Goal: Transaction & Acquisition: Purchase product/service

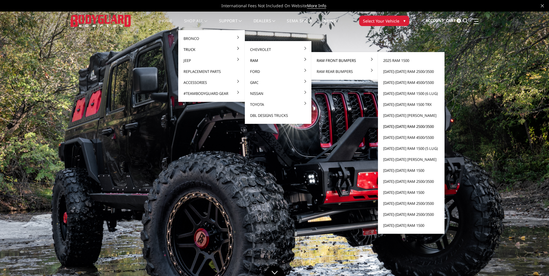
click at [412, 126] on link "[DATE]-[DATE] Ram 2500/3500" at bounding box center [411, 126] width 62 height 11
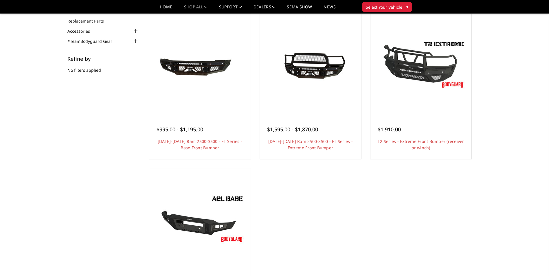
scroll to position [58, 0]
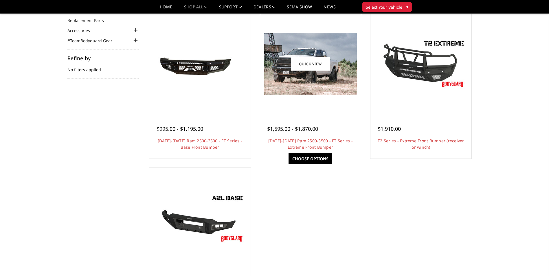
click at [323, 108] on div at bounding box center [310, 64] width 98 height 98
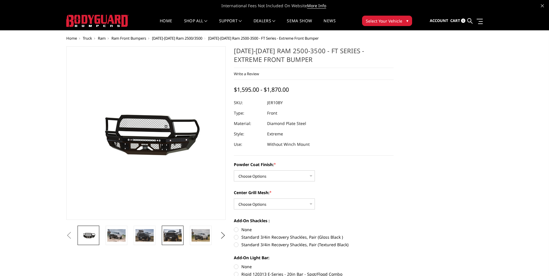
click at [176, 236] on img at bounding box center [172, 235] width 18 height 12
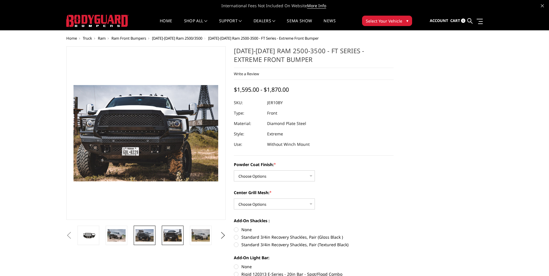
click at [143, 238] on img at bounding box center [144, 235] width 18 height 12
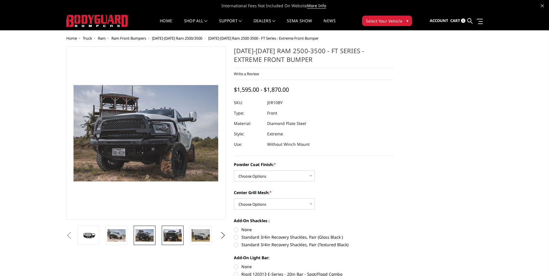
click at [178, 237] on img at bounding box center [172, 235] width 18 height 12
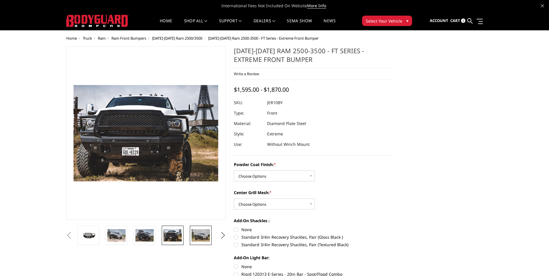
click at [208, 237] on img at bounding box center [200, 235] width 18 height 12
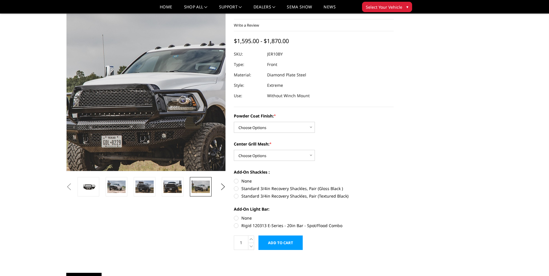
scroll to position [87, 0]
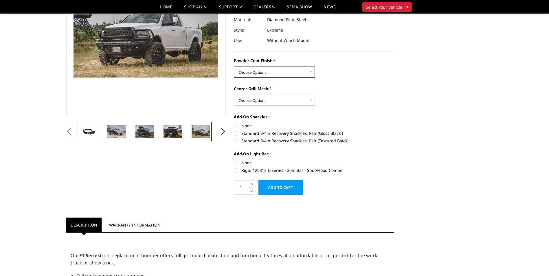
click at [287, 72] on select "Choose Options Bare Metal Gloss Black Powder Coat Textured Black Powder Coat" at bounding box center [274, 72] width 81 height 11
select select "3229"
click at [234, 67] on select "Choose Options Bare Metal Gloss Black Powder Coat Textured Black Powder Coat" at bounding box center [274, 72] width 81 height 11
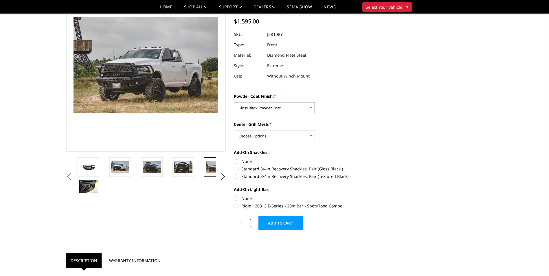
scroll to position [58, 0]
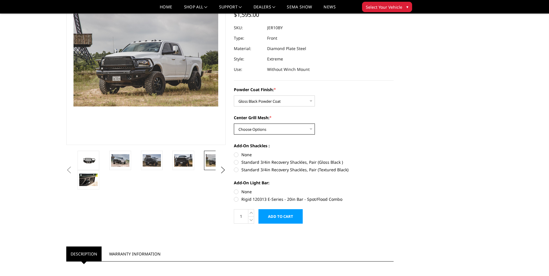
click at [288, 127] on select "Choose Options WITH Expanded Metal in Center Grill WITHOUT Expanded Metal in Ce…" at bounding box center [274, 128] width 81 height 11
select select "3231"
click at [234, 123] on select "Choose Options WITH Expanded Metal in Center Grill WITHOUT Expanded Metal in Ce…" at bounding box center [274, 128] width 81 height 11
click at [237, 155] on label "None" at bounding box center [314, 155] width 160 height 6
click at [234, 152] on input "None" at bounding box center [234, 152] width 0 height 0
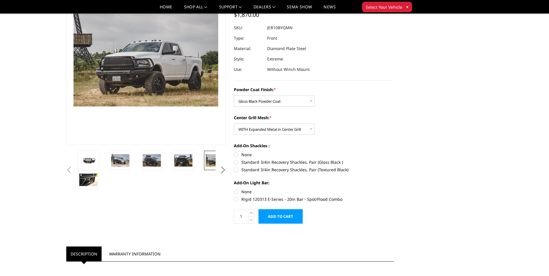
radio input "true"
click at [244, 190] on label "None" at bounding box center [314, 192] width 160 height 6
click at [234, 189] on input "None" at bounding box center [234, 189] width 0 height 0
radio input "true"
click at [292, 218] on input "Add to Cart" at bounding box center [280, 216] width 44 height 14
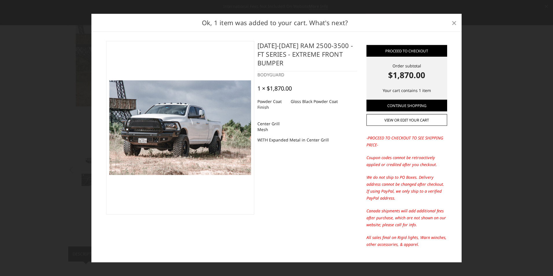
click at [456, 23] on span "×" at bounding box center [453, 22] width 5 height 12
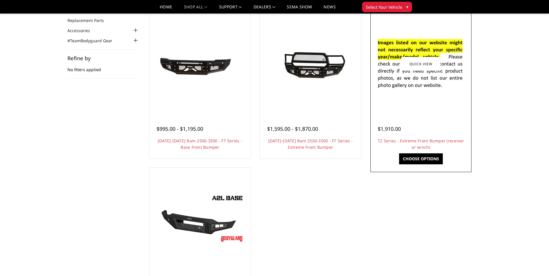
click at [434, 99] on div at bounding box center [421, 64] width 98 height 98
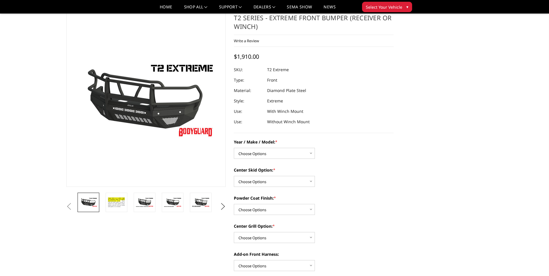
scroll to position [29, 0]
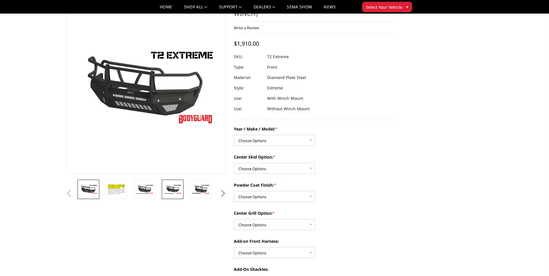
click at [175, 191] on img at bounding box center [172, 189] width 18 height 10
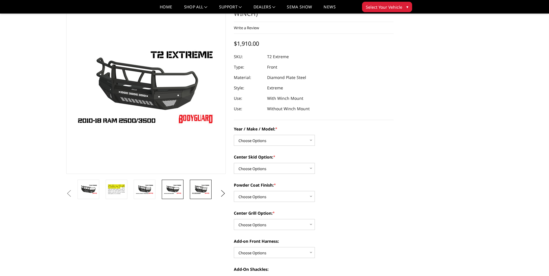
click at [196, 190] on img at bounding box center [200, 189] width 18 height 10
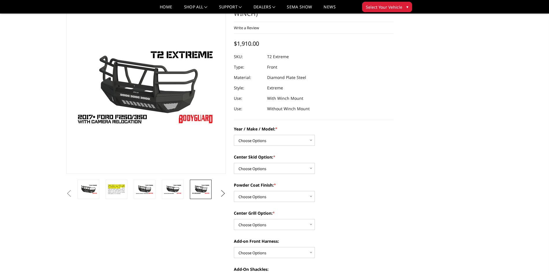
click at [221, 191] on button "Next" at bounding box center [222, 193] width 9 height 9
click at [203, 191] on img at bounding box center [200, 191] width 18 height 20
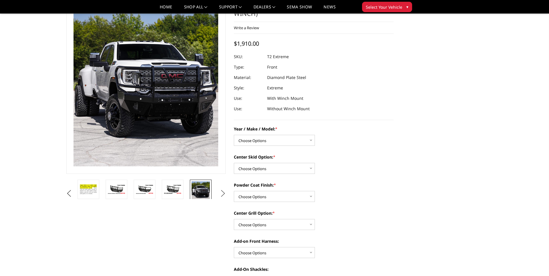
click at [224, 193] on button "Next" at bounding box center [222, 193] width 9 height 9
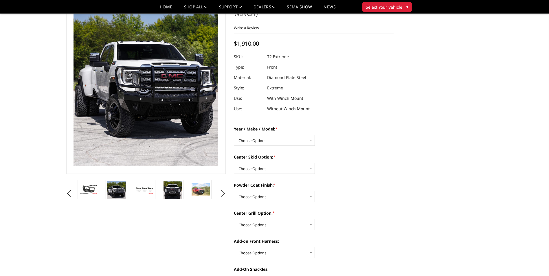
click at [224, 193] on button "Next" at bounding box center [222, 193] width 9 height 9
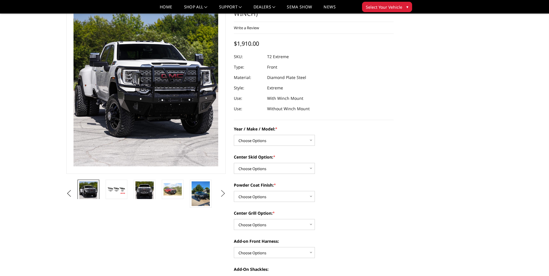
click at [224, 193] on button "Next" at bounding box center [222, 193] width 9 height 9
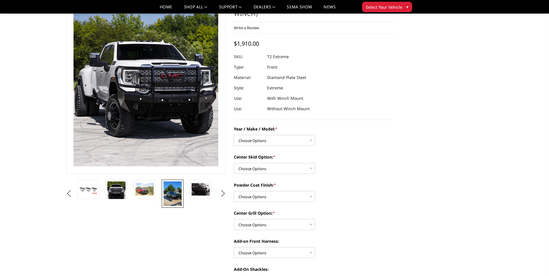
click at [168, 192] on img at bounding box center [172, 193] width 18 height 25
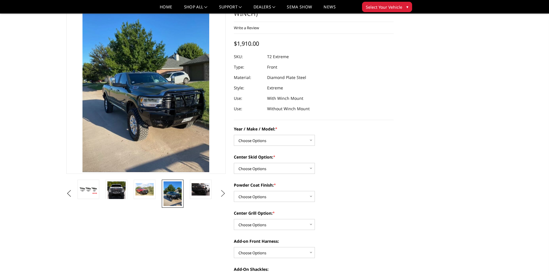
click at [224, 193] on button "Next" at bounding box center [222, 193] width 9 height 9
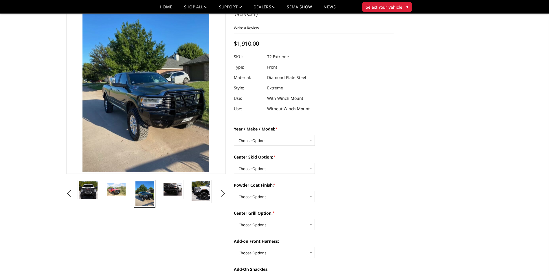
click at [224, 193] on button "Next" at bounding box center [222, 193] width 9 height 9
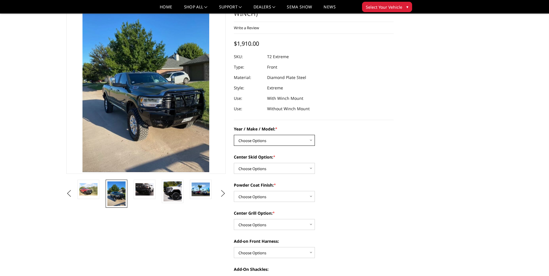
click at [267, 140] on select "Choose Options Chevrolet 19-21 1500 Chevrolet 15-19 2500 / 3500 Chevrolet 20-23…" at bounding box center [274, 140] width 81 height 11
select select "1445"
click at [234, 135] on select "Choose Options Chevrolet 19-21 1500 Chevrolet 15-19 2500 / 3500 Chevrolet 20-23…" at bounding box center [274, 140] width 81 height 11
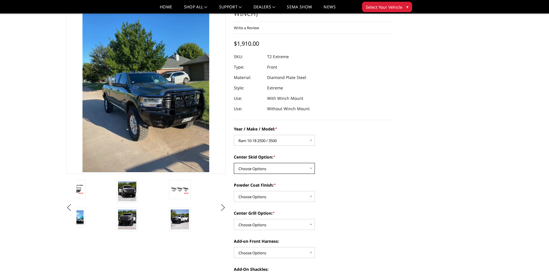
click at [271, 168] on select "Choose Options Standard center skid plate (included) Receiver tube Winch mount …" at bounding box center [274, 168] width 81 height 11
select select "625"
click at [234, 163] on select "Choose Options Standard center skid plate (included) Receiver tube Winch mount …" at bounding box center [274, 168] width 81 height 11
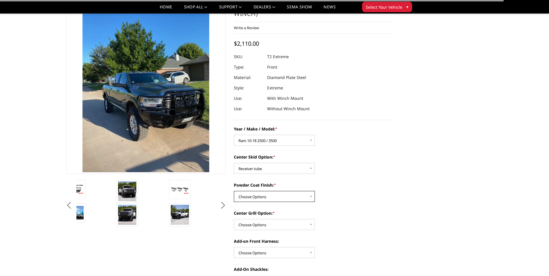
click at [267, 196] on select "Choose Options Bare metal Gloss Black Powder Coat Texture Black Powder Coat" at bounding box center [274, 196] width 81 height 11
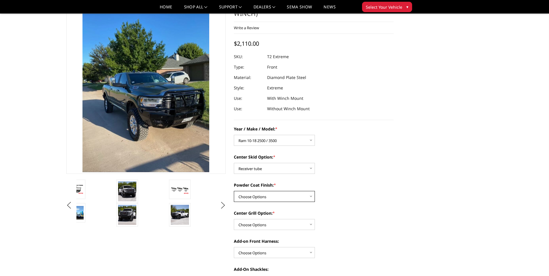
select select "667"
click at [234, 191] on select "Choose Options Bare metal Gloss Black Powder Coat Texture Black Powder Coat" at bounding box center [274, 196] width 81 height 11
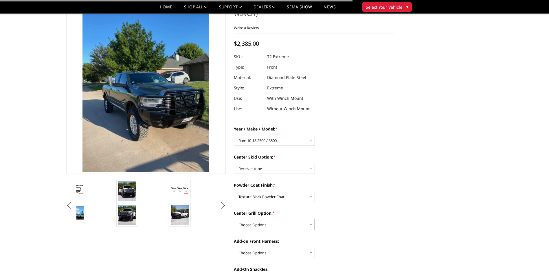
click at [268, 226] on select "Choose Options Add expanded metal in center grill Decline this option" at bounding box center [274, 224] width 81 height 11
select select "1081"
click at [234, 219] on select "Choose Options Add expanded metal in center grill Decline this option" at bounding box center [274, 224] width 81 height 11
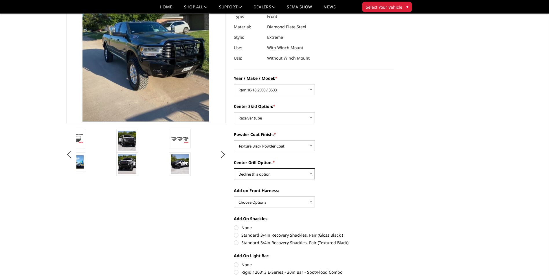
scroll to position [87, 0]
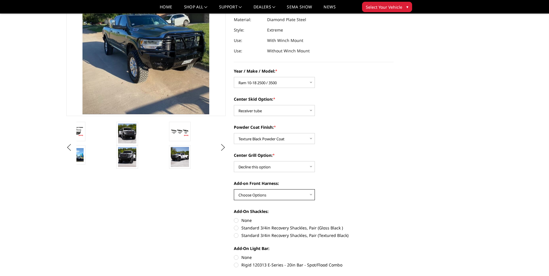
click at [267, 196] on select "Choose Options WITH front camera harness WITHOUT front camera harness" at bounding box center [274, 194] width 81 height 11
select select "1696"
click at [234, 189] on select "Choose Options WITH front camera harness WITHOUT front camera harness" at bounding box center [274, 194] width 81 height 11
click at [239, 223] on label "None" at bounding box center [314, 220] width 160 height 6
click at [234, 217] on input "None" at bounding box center [234, 217] width 0 height 0
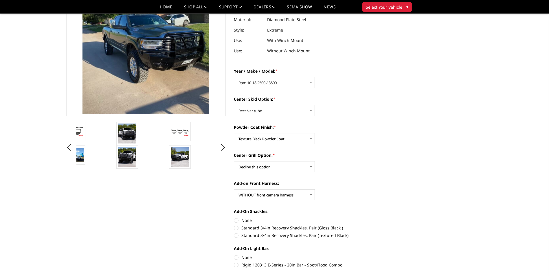
radio input "true"
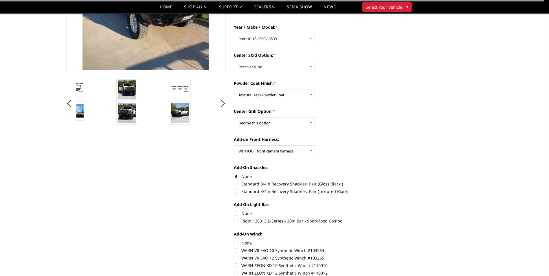
scroll to position [145, 0]
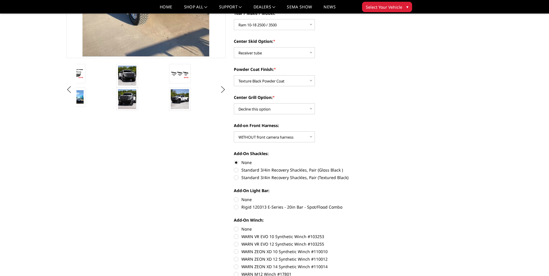
click at [241, 200] on label "None" at bounding box center [314, 199] width 160 height 6
click at [234, 197] on input "None" at bounding box center [234, 196] width 0 height 0
radio input "true"
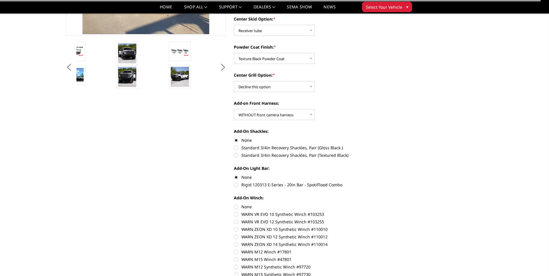
scroll to position [174, 0]
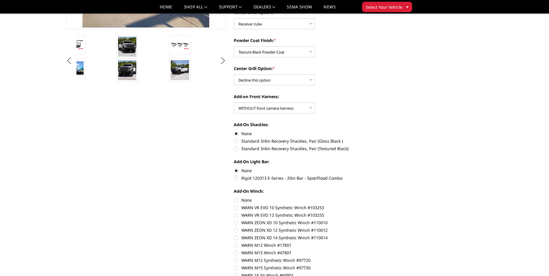
click at [239, 201] on label "None" at bounding box center [314, 200] width 160 height 6
click at [234, 197] on input "None" at bounding box center [234, 197] width 0 height 0
radio input "true"
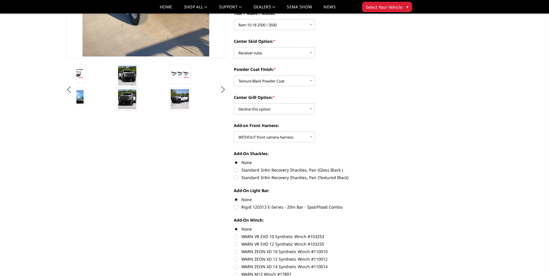
scroll to position [289, 0]
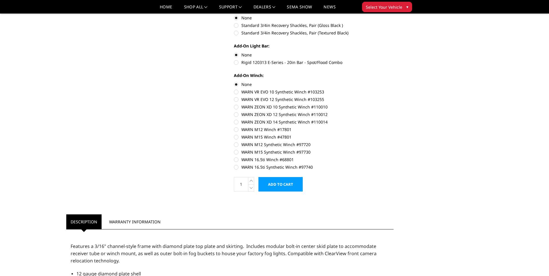
click at [281, 188] on input "Add to Cart" at bounding box center [280, 184] width 44 height 14
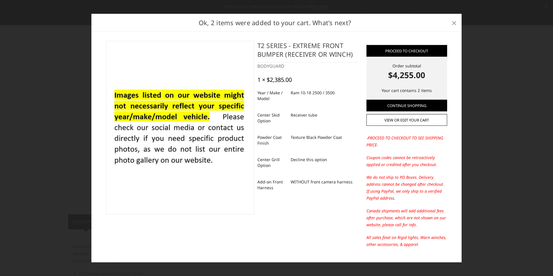
click at [456, 24] on span "×" at bounding box center [453, 22] width 5 height 12
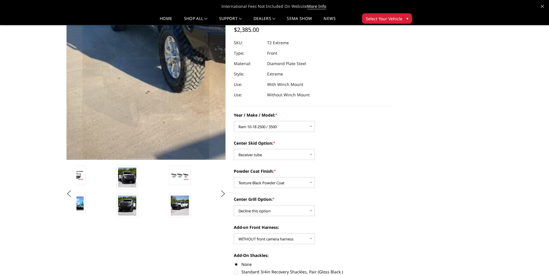
scroll to position [87, 0]
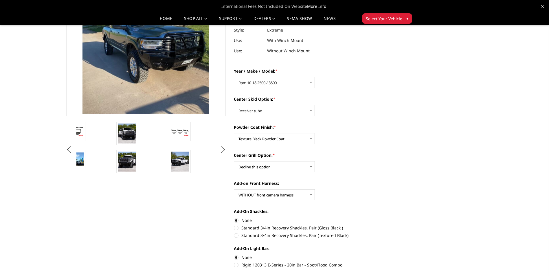
click at [224, 152] on button "Next" at bounding box center [222, 149] width 9 height 9
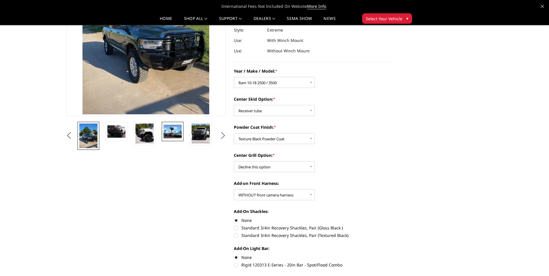
click at [173, 134] on img at bounding box center [172, 132] width 18 height 14
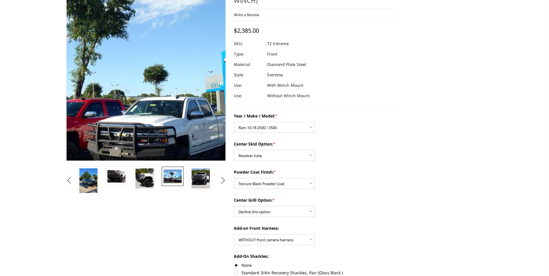
scroll to position [2, 0]
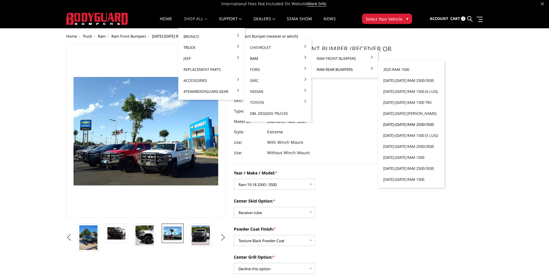
click at [404, 125] on link "[DATE]-[DATE] Ram 2500/3500" at bounding box center [411, 124] width 62 height 11
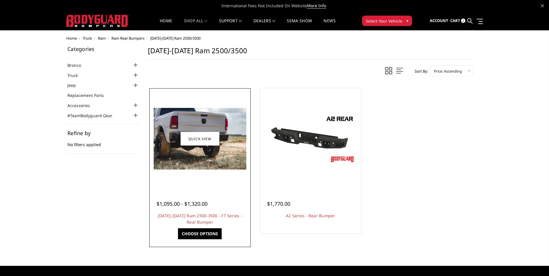
click at [176, 161] on img at bounding box center [200, 139] width 93 height 62
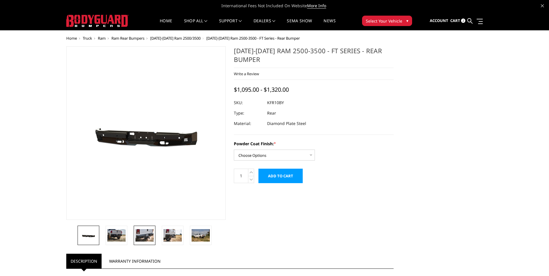
click at [142, 235] on img at bounding box center [144, 235] width 18 height 12
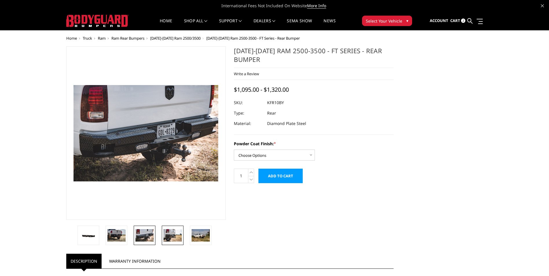
click at [174, 235] on img at bounding box center [172, 235] width 18 height 12
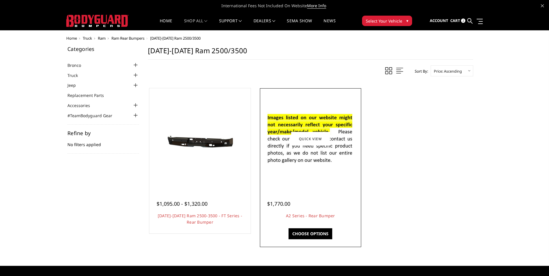
click at [315, 165] on img at bounding box center [310, 138] width 93 height 63
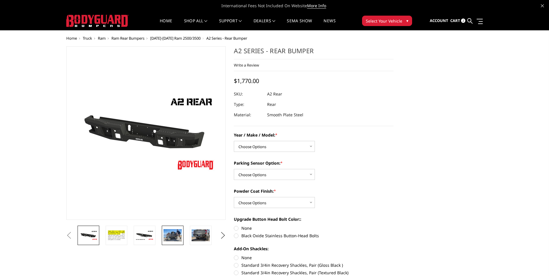
click at [180, 232] on img at bounding box center [172, 235] width 18 height 12
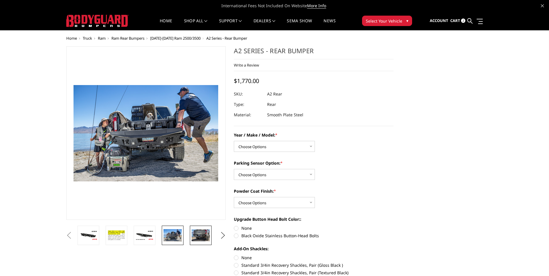
click at [200, 239] on img at bounding box center [200, 235] width 18 height 12
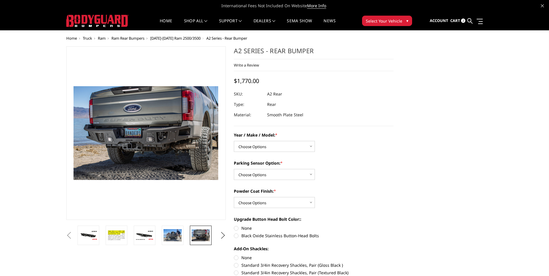
click at [455, 21] on span "Cart" at bounding box center [455, 20] width 10 height 5
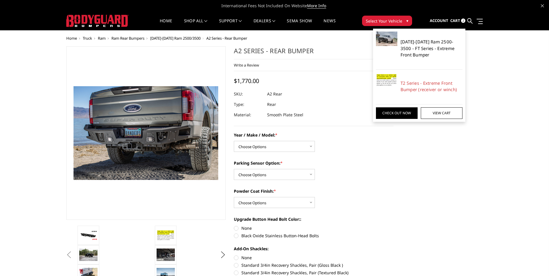
click at [406, 52] on link "2010-2018 Ram 2500-3500 - FT Series - Extreme Front Bumper" at bounding box center [431, 48] width 62 height 20
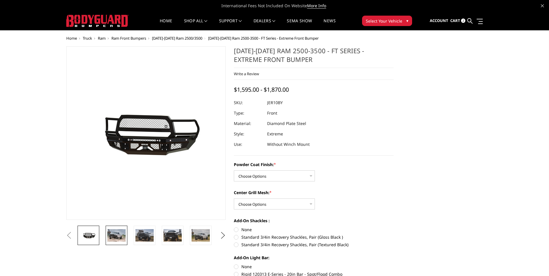
click at [116, 235] on img at bounding box center [116, 235] width 18 height 12
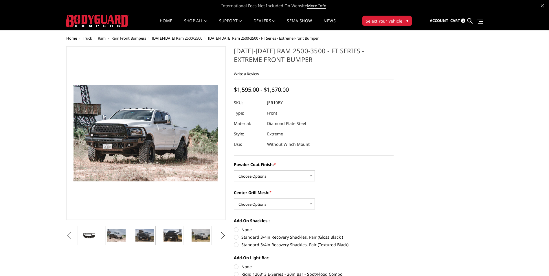
click at [150, 236] on img at bounding box center [144, 235] width 18 height 12
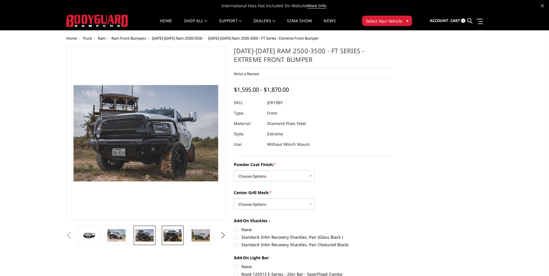
click at [178, 239] on img at bounding box center [172, 235] width 18 height 12
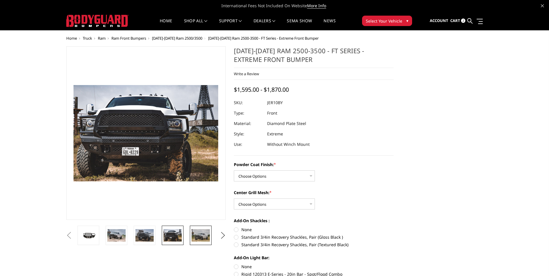
click at [202, 239] on img at bounding box center [200, 235] width 18 height 12
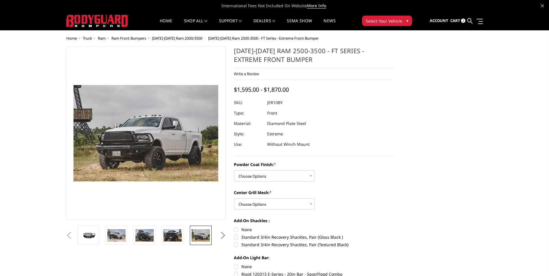
click at [221, 237] on button "Next" at bounding box center [222, 235] width 9 height 9
click at [195, 237] on img at bounding box center [200, 235] width 18 height 12
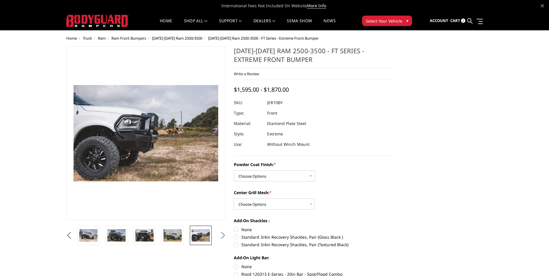
click at [224, 237] on button "Next" at bounding box center [222, 235] width 9 height 9
click at [191, 237] on img at bounding box center [200, 235] width 18 height 12
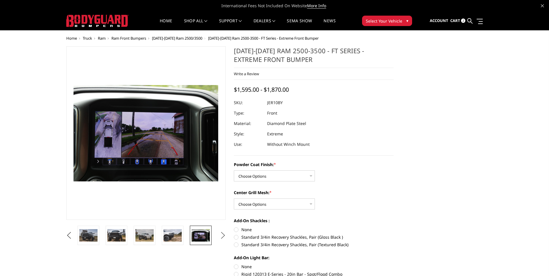
click at [222, 237] on button "Next" at bounding box center [222, 235] width 9 height 9
click at [170, 237] on img at bounding box center [172, 235] width 18 height 12
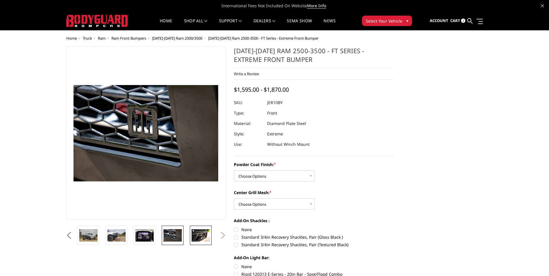
click at [195, 237] on img at bounding box center [200, 235] width 18 height 12
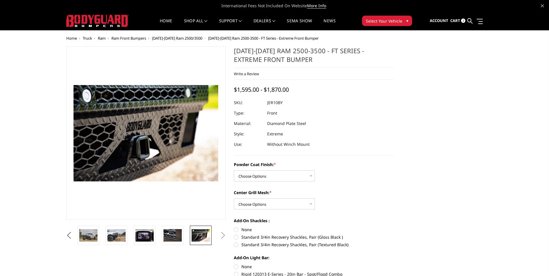
click at [224, 239] on button "Next" at bounding box center [222, 235] width 9 height 9
